Goal: Task Accomplishment & Management: Complete application form

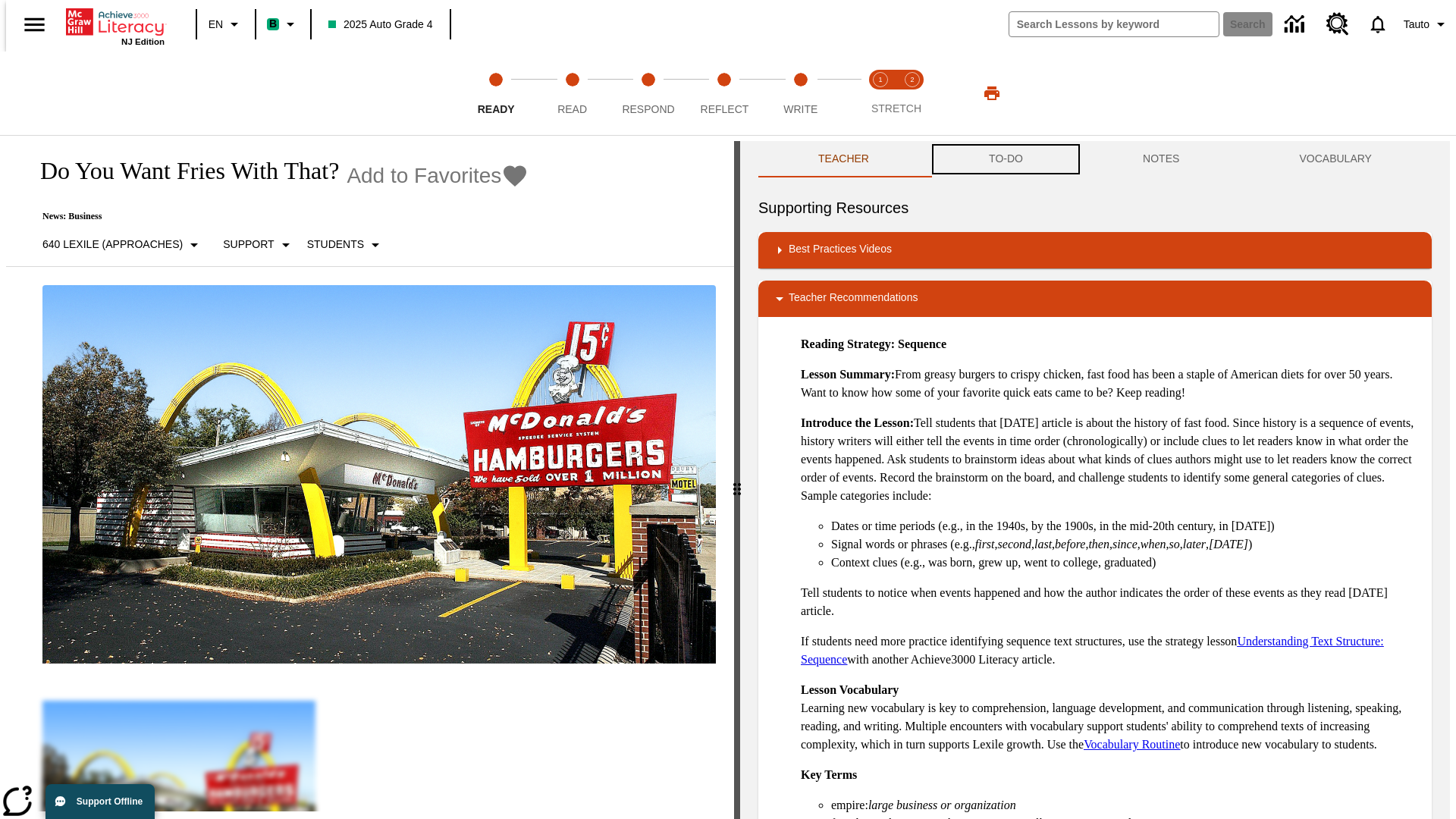
click at [1005, 159] on button "TO-DO" at bounding box center [1006, 159] width 154 height 36
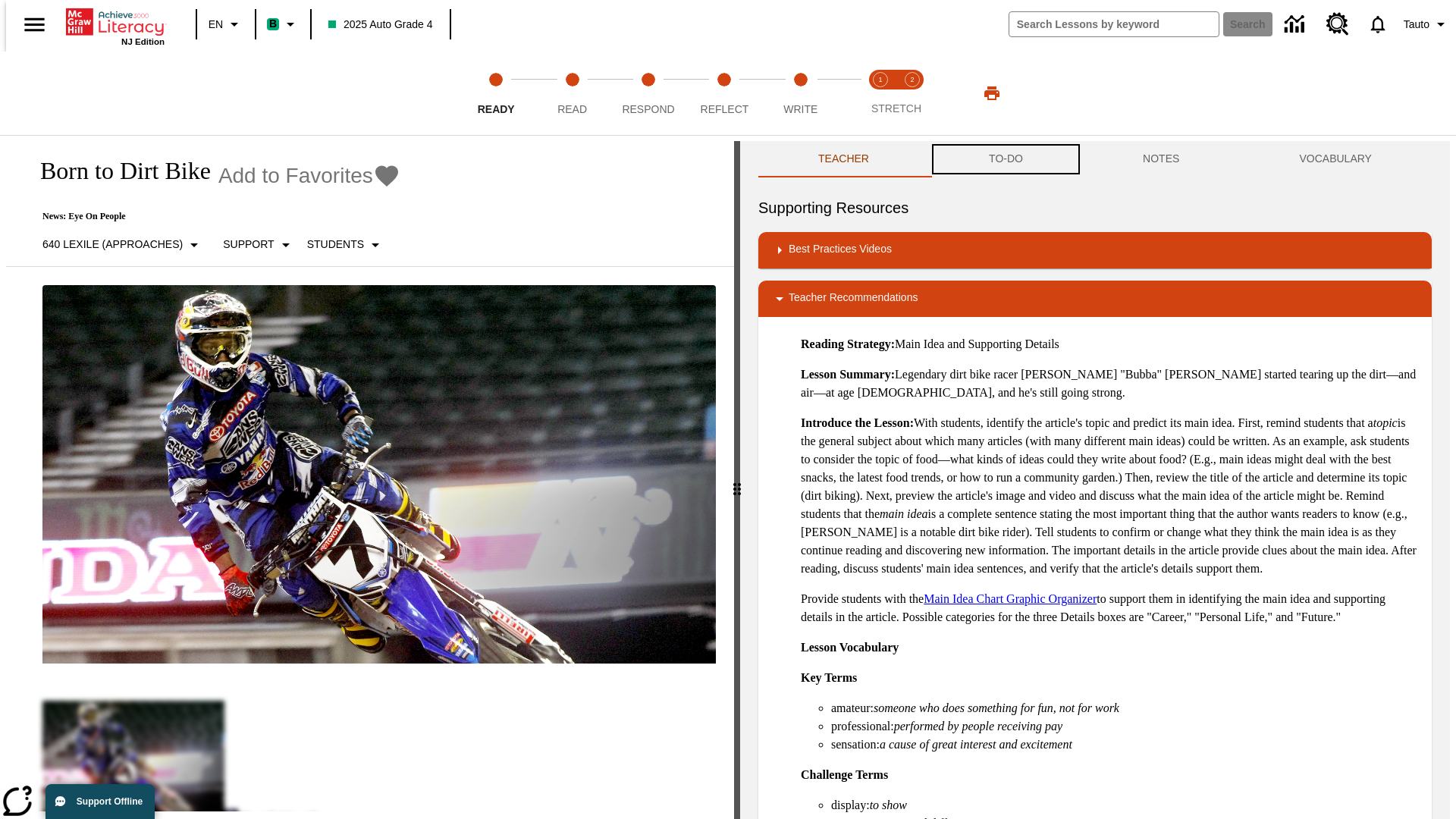
click at [1005, 159] on button "TO-DO" at bounding box center [1006, 159] width 154 height 36
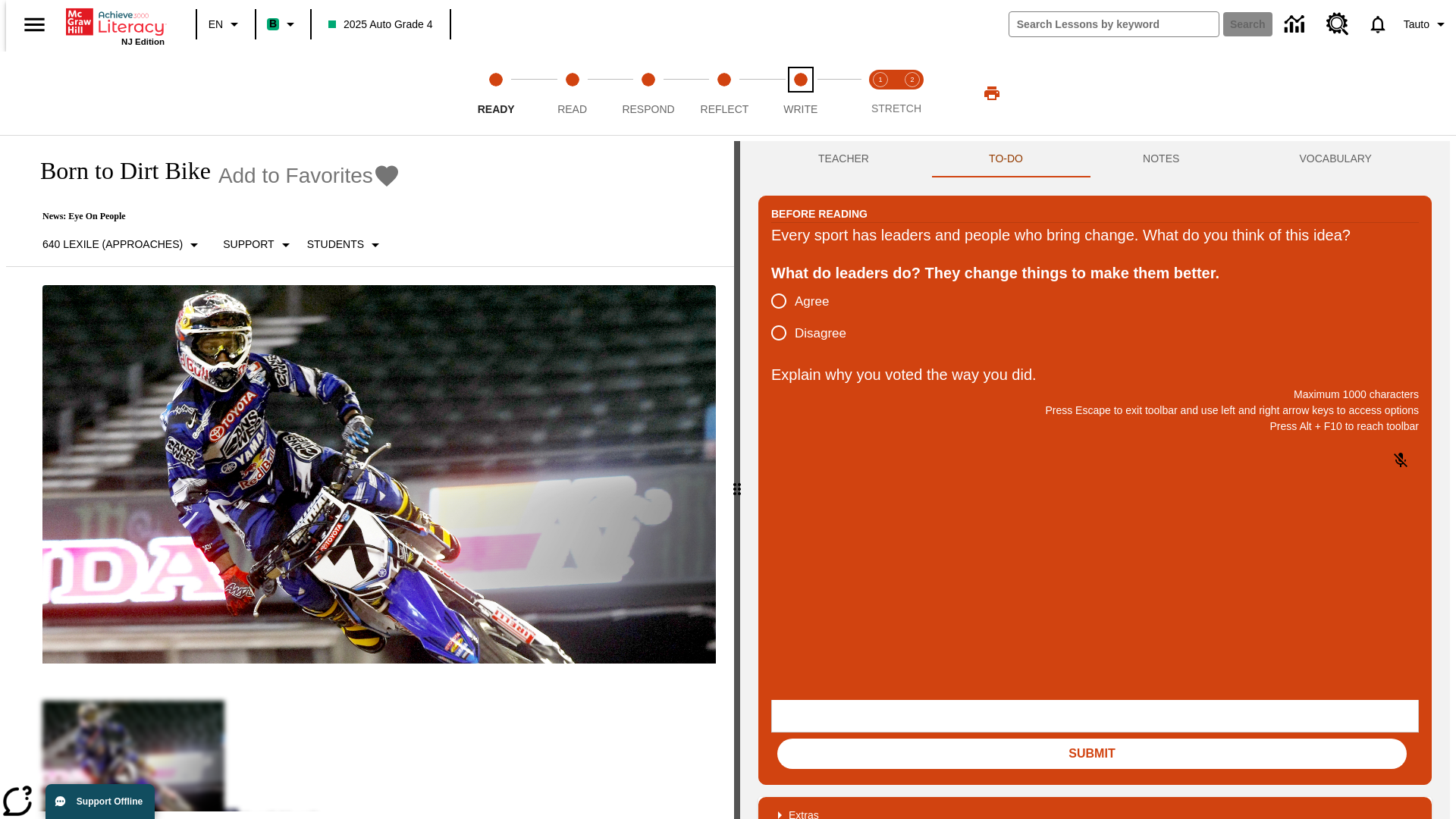
click at [800, 93] on span "Write" at bounding box center [800, 103] width 34 height 27
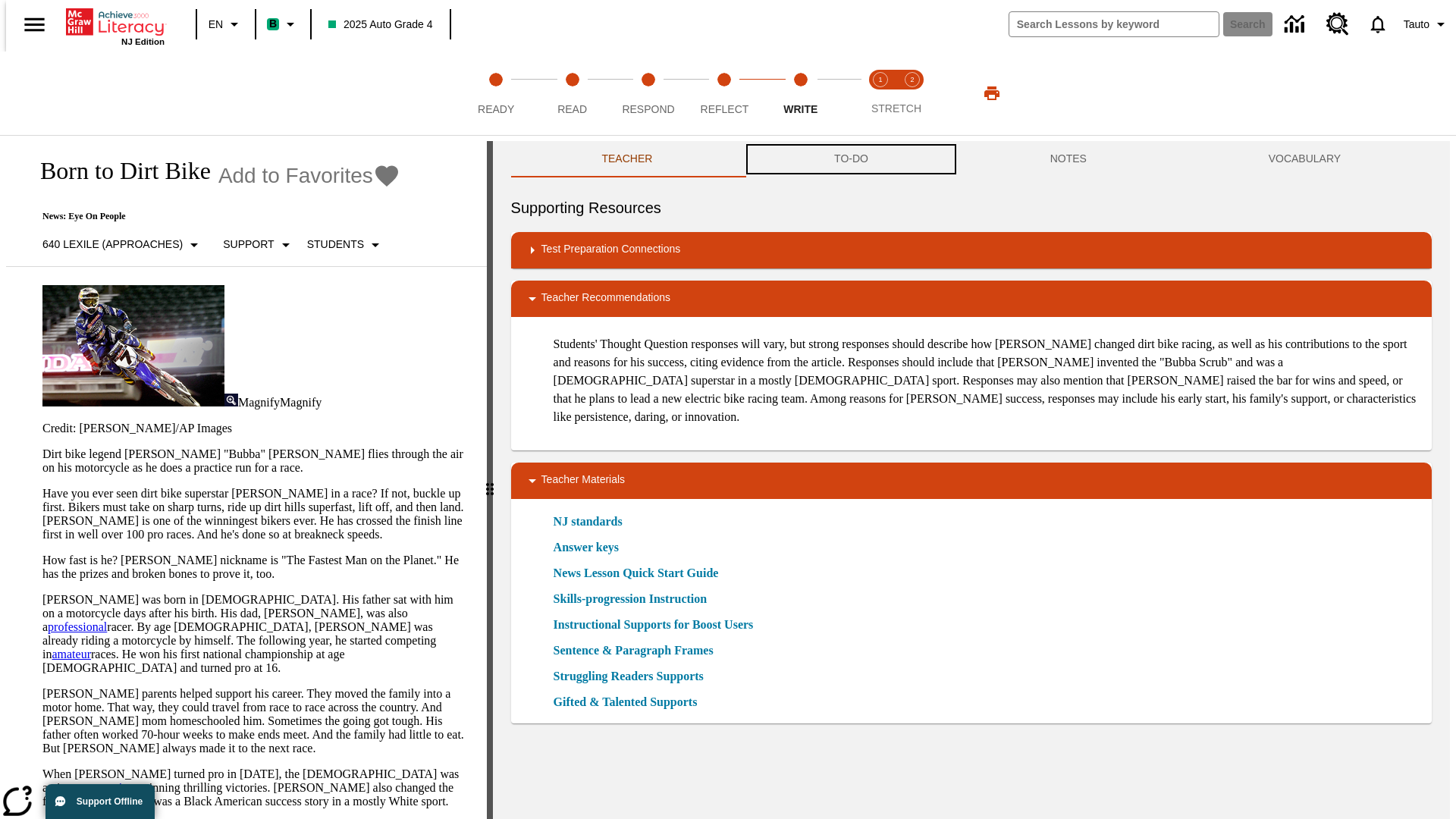
scroll to position [1, 0]
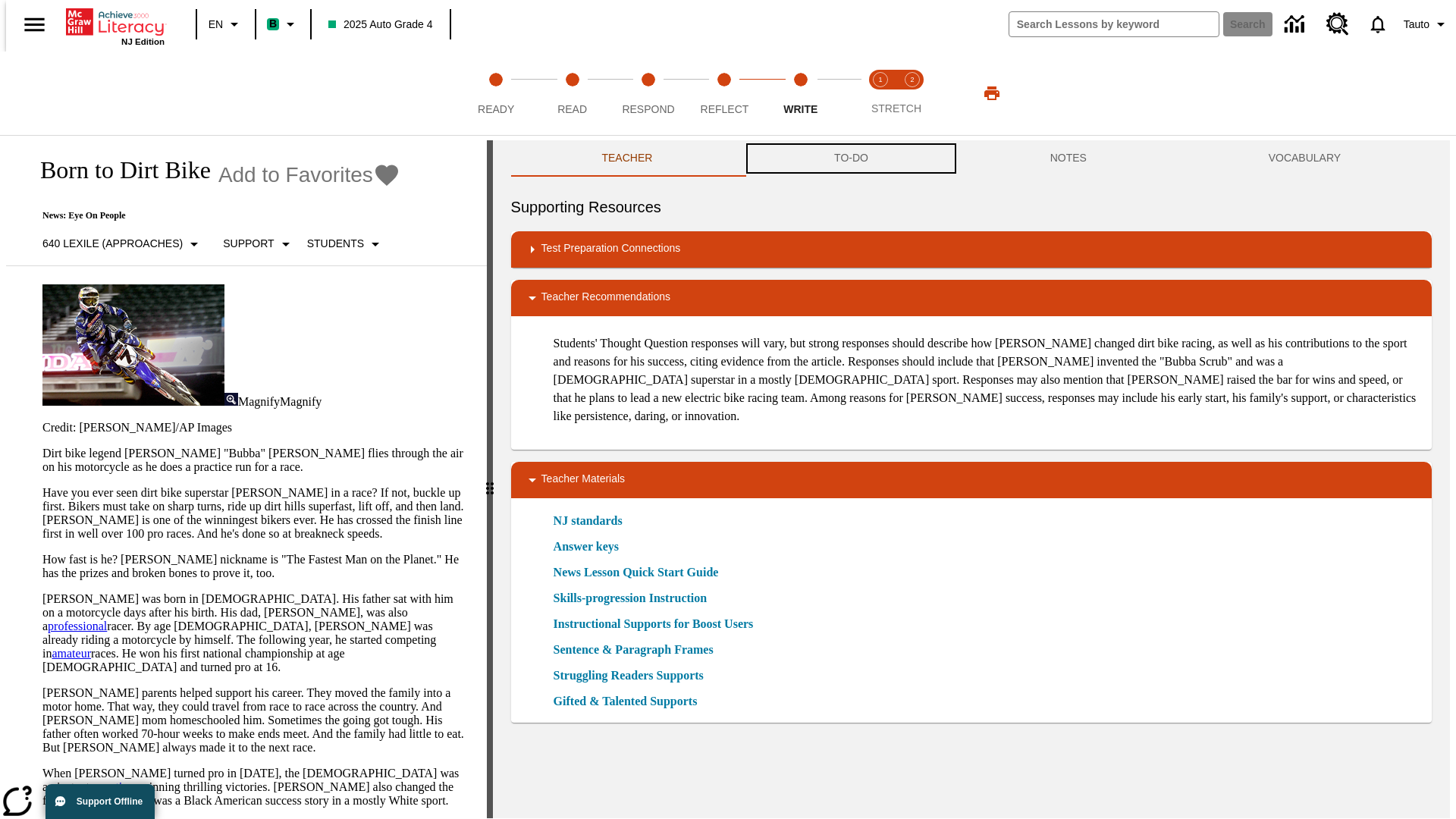
click at [850, 159] on button "TO-DO" at bounding box center [850, 158] width 216 height 36
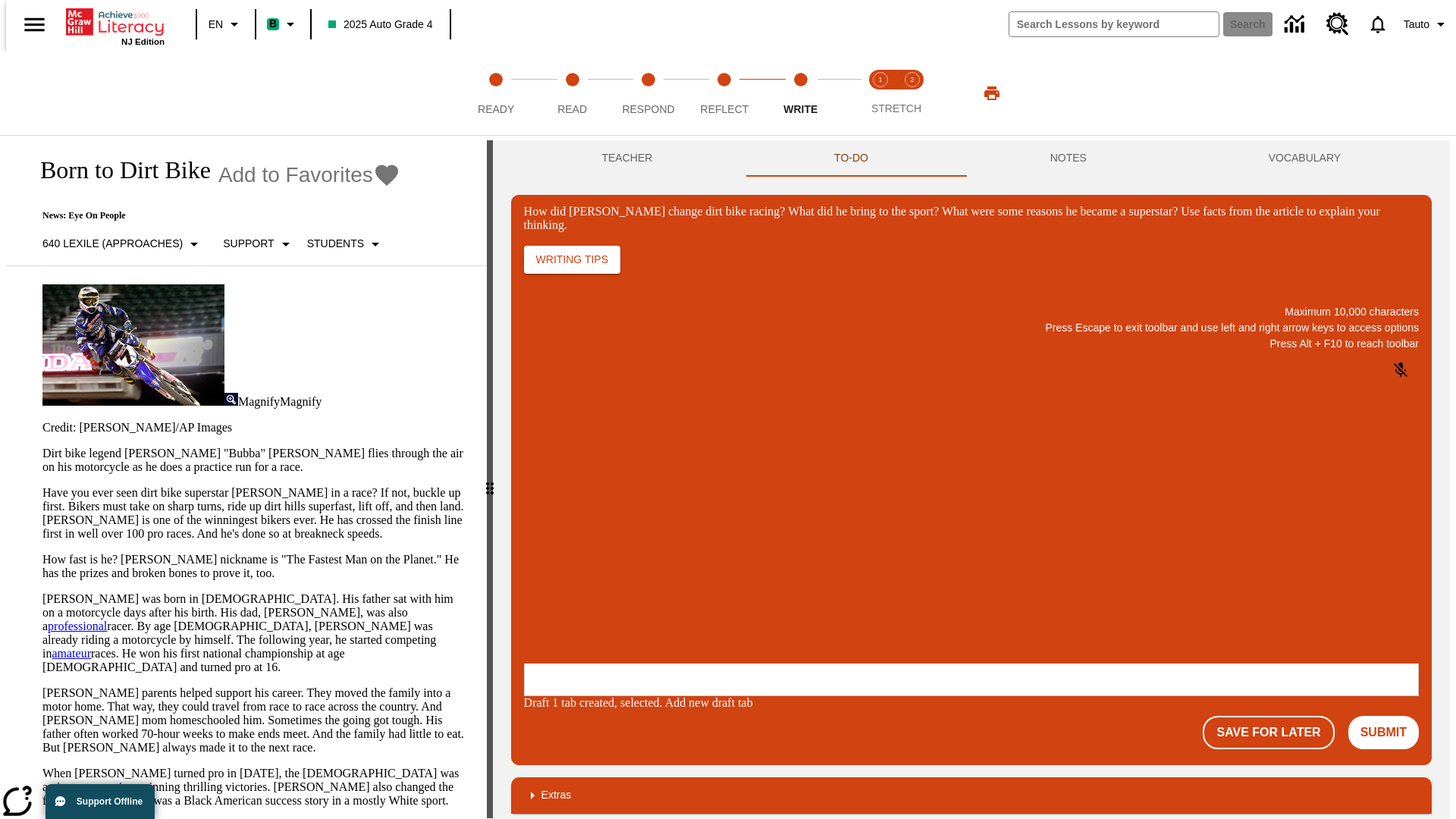
scroll to position [0, 0]
click at [1277, 716] on button "Save For Later" at bounding box center [1268, 732] width 131 height 33
